Goal: Navigation & Orientation: Find specific page/section

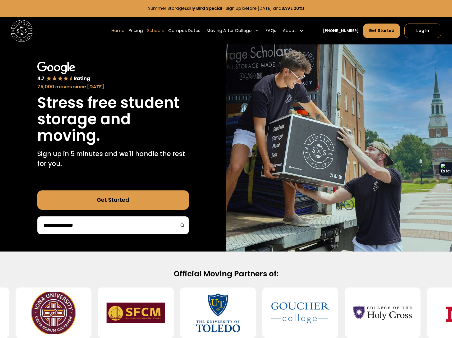
click at [161, 30] on link "Schools" at bounding box center [155, 30] width 17 height 15
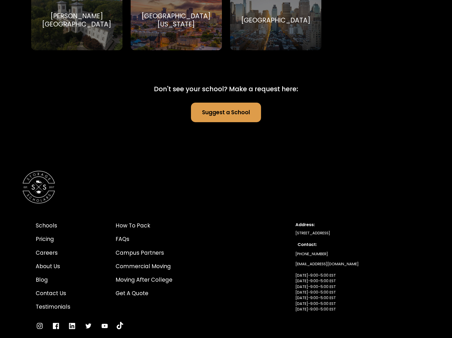
scroll to position [3467, 0]
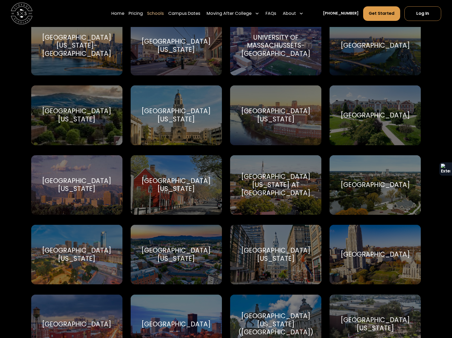
scroll to position [2768, 0]
